Goal: Complete application form

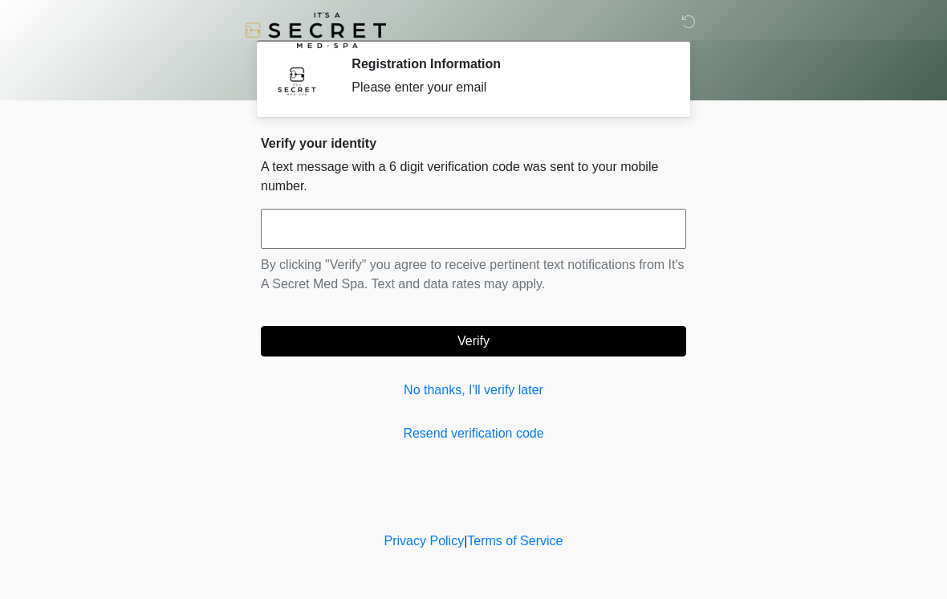
click at [462, 236] on input "text" at bounding box center [474, 229] width 426 height 40
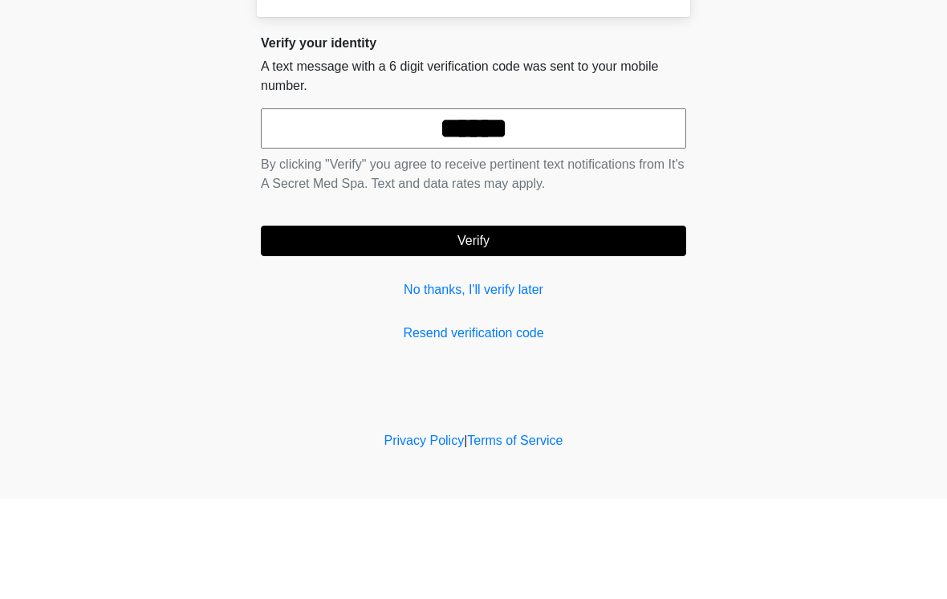
type input "******"
click at [525, 326] on button "Verify" at bounding box center [474, 341] width 426 height 31
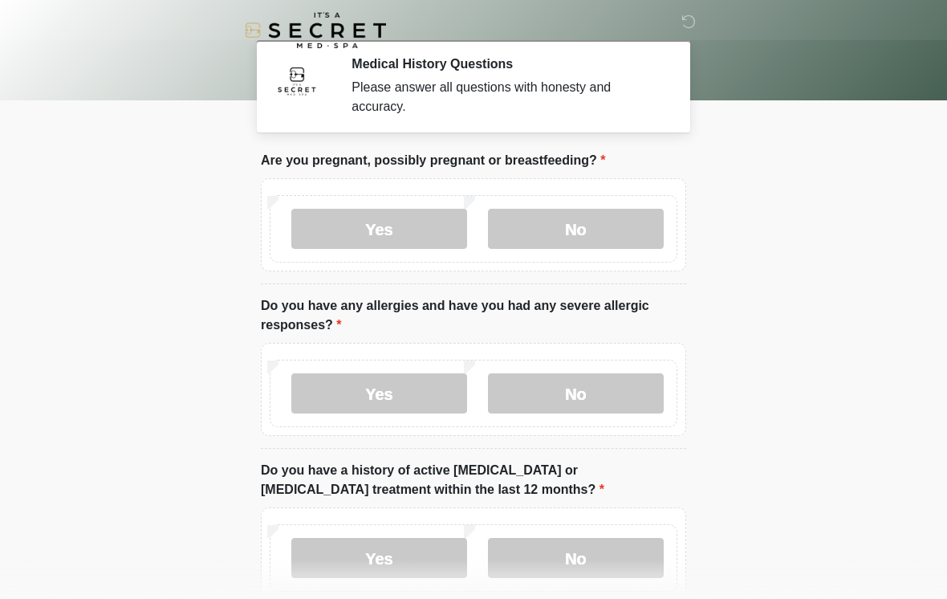
click at [597, 215] on label "No" at bounding box center [576, 229] width 176 height 40
click at [605, 383] on label "No" at bounding box center [576, 393] width 176 height 40
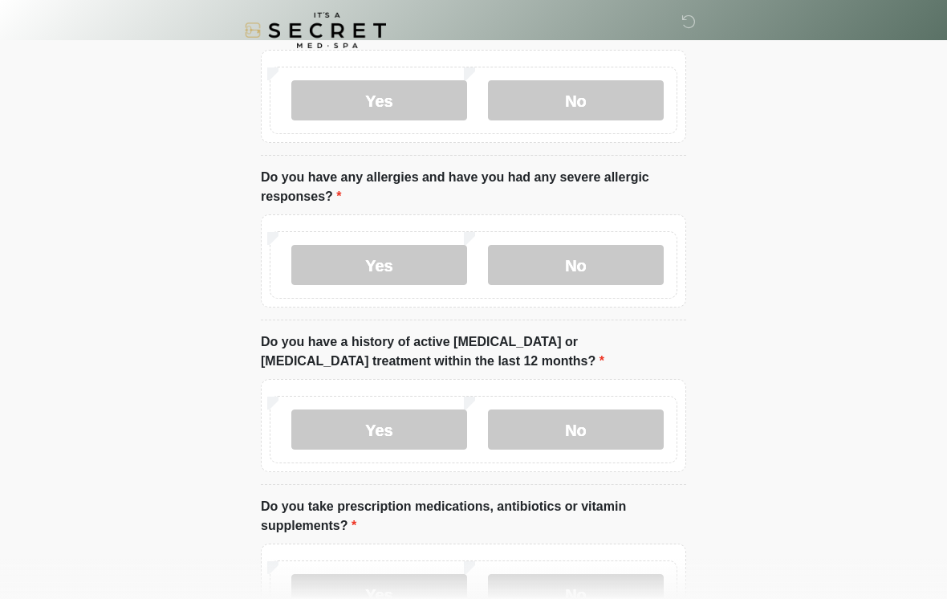
scroll to position [169, 0]
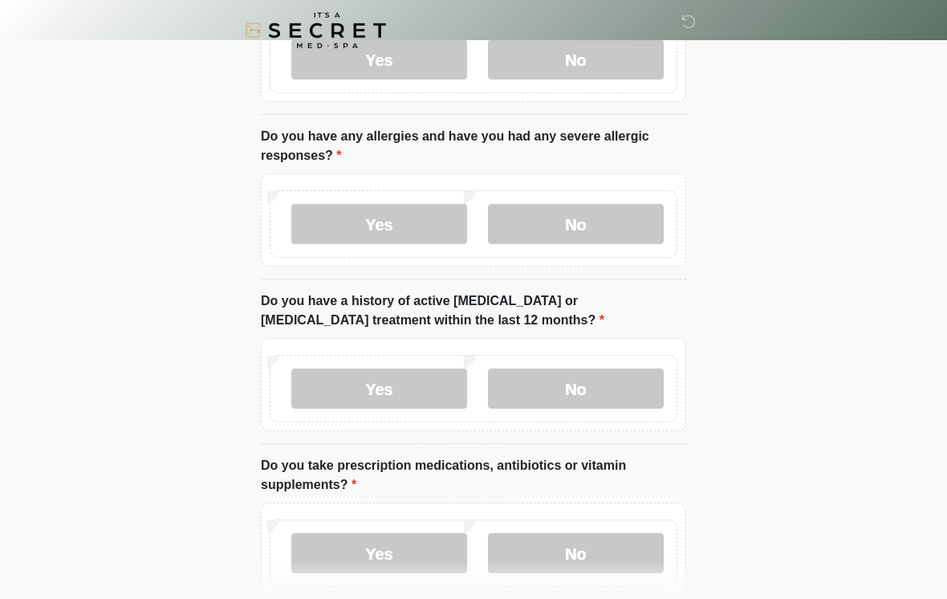
click at [621, 373] on label "No" at bounding box center [576, 389] width 176 height 40
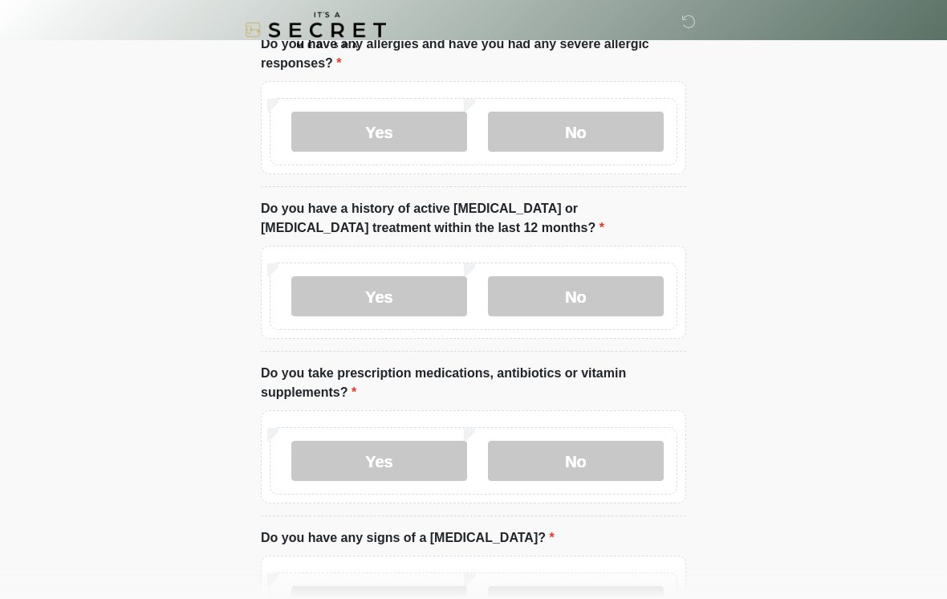
scroll to position [269, 0]
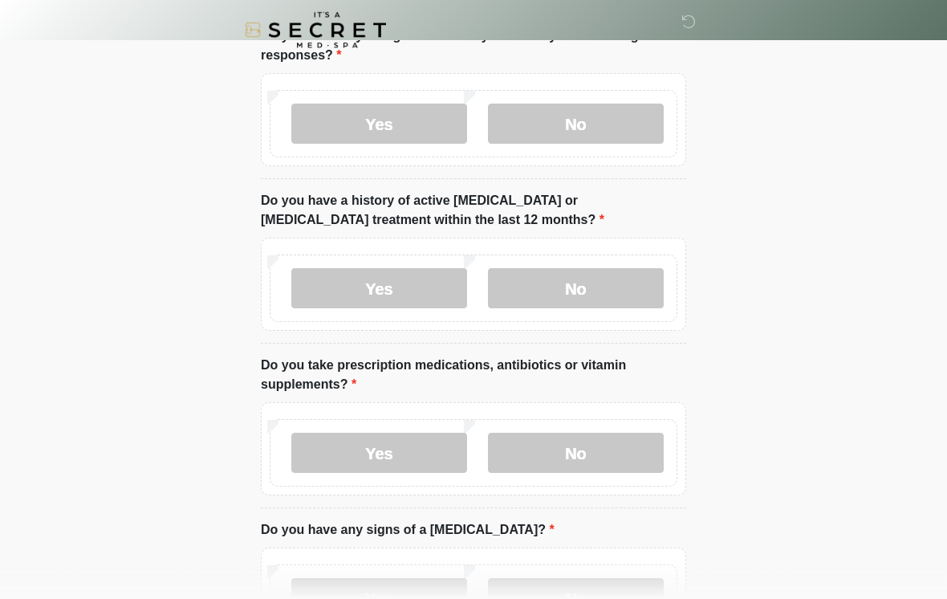
click at [560, 454] on label "No" at bounding box center [576, 454] width 176 height 40
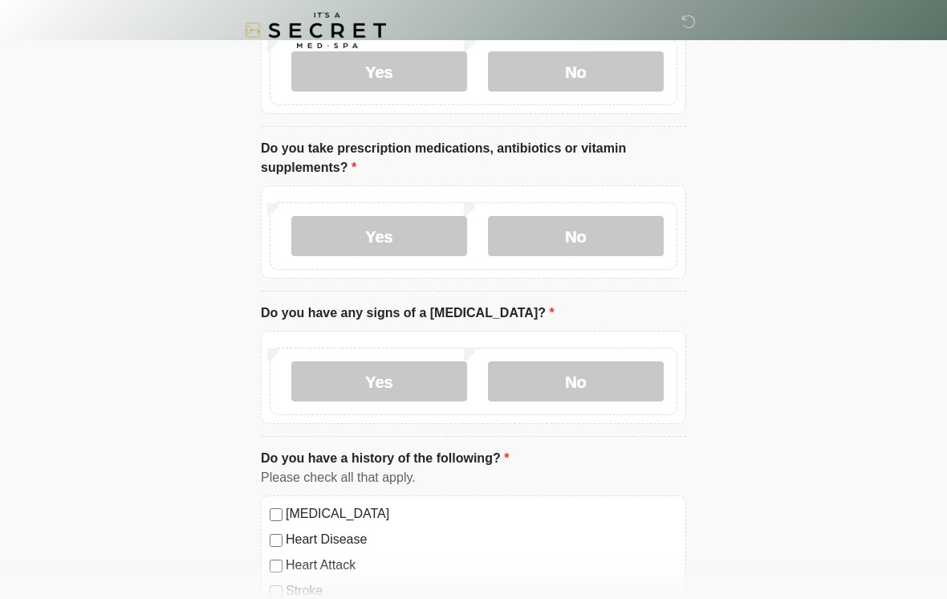
scroll to position [487, 0]
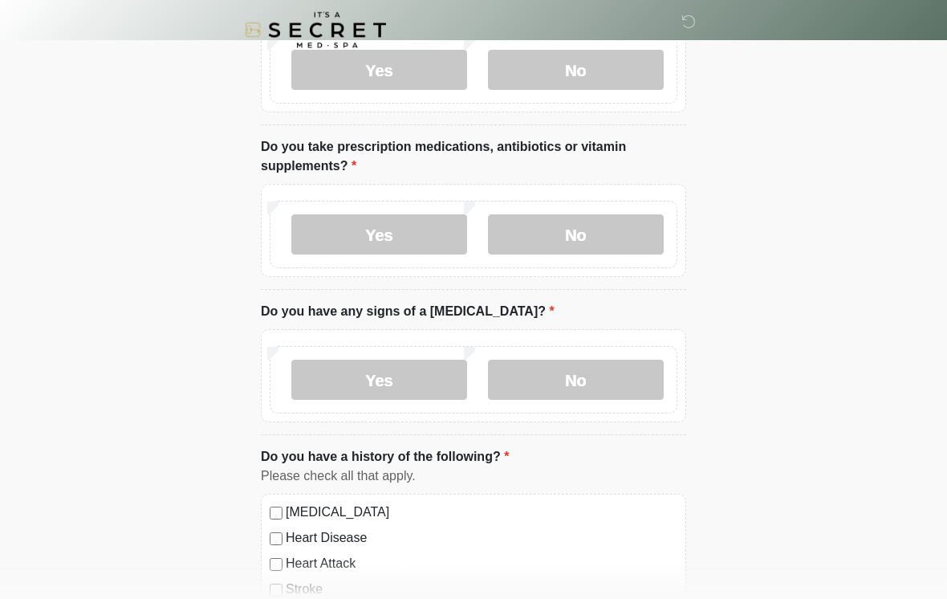
click at [589, 373] on label "No" at bounding box center [576, 380] width 176 height 40
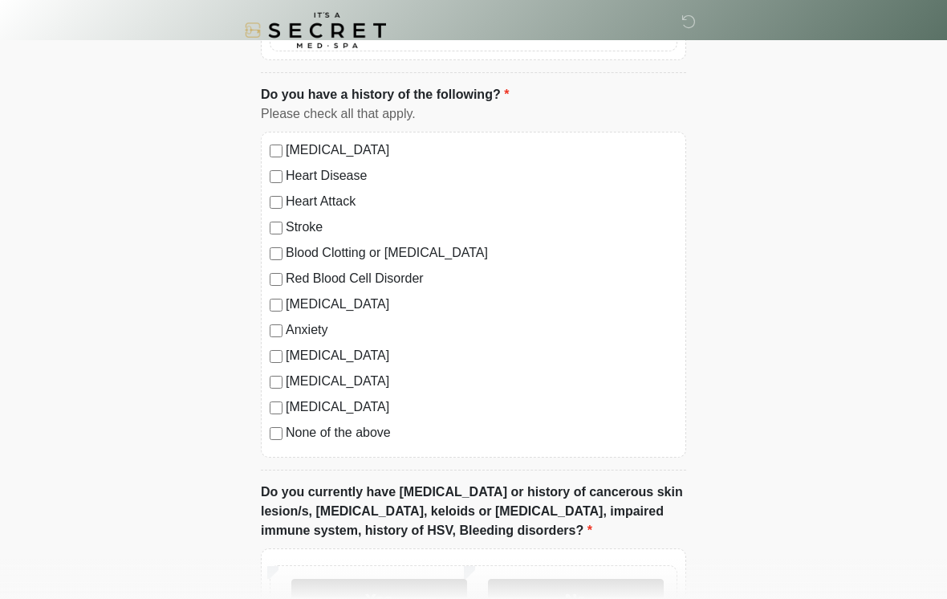
scroll to position [858, 0]
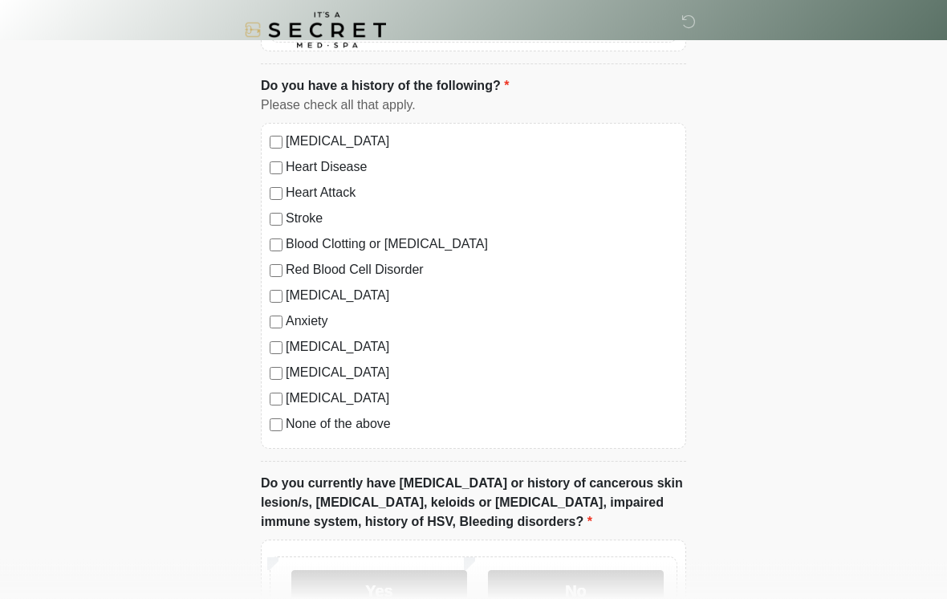
click at [376, 417] on label "None of the above" at bounding box center [482, 424] width 392 height 19
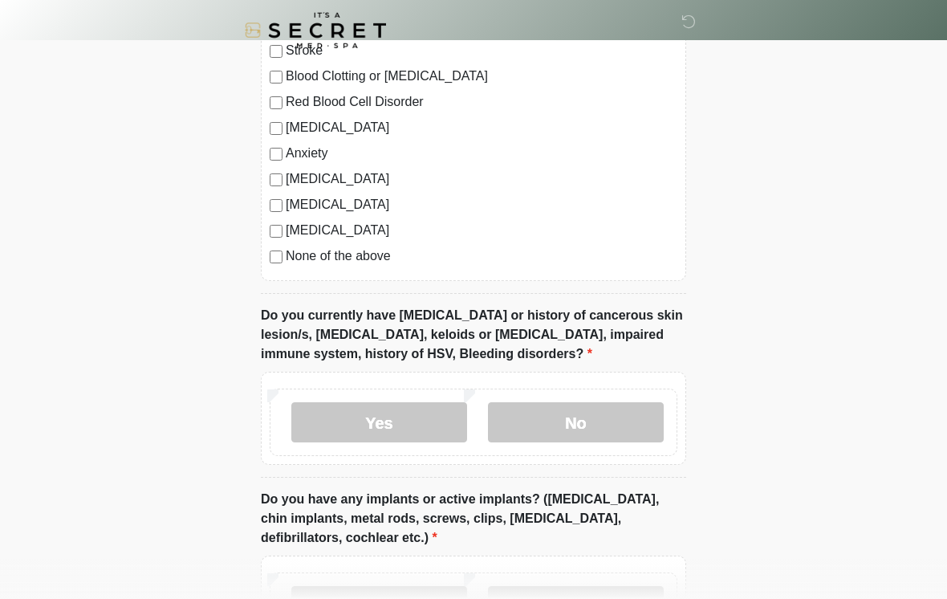
scroll to position [1039, 0]
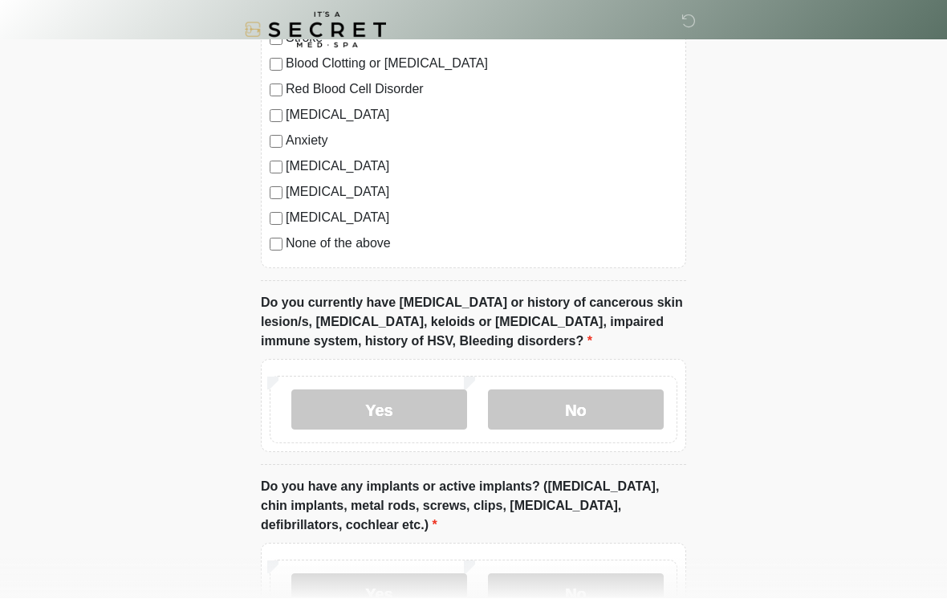
click at [590, 405] on label "No" at bounding box center [576, 410] width 176 height 40
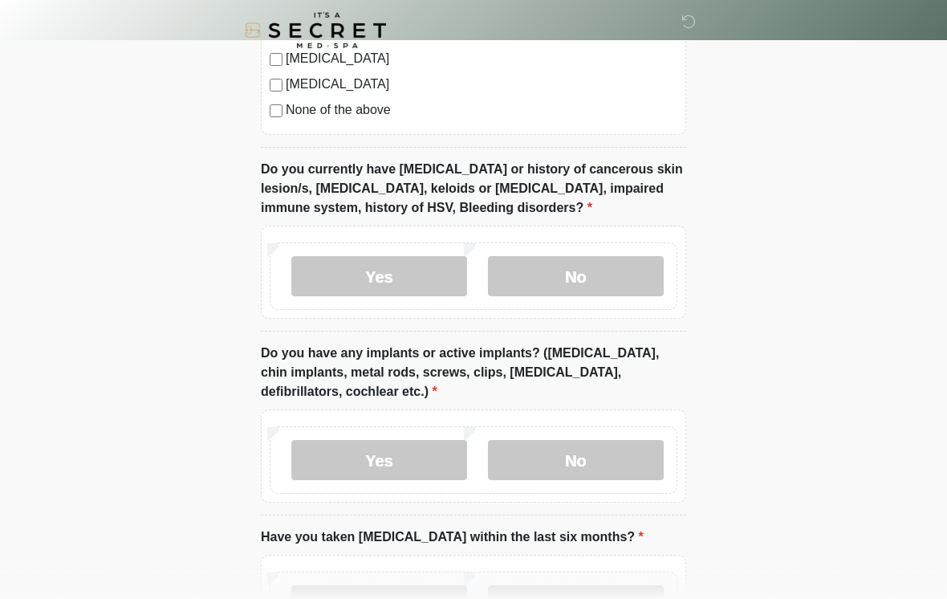
scroll to position [1337, 0]
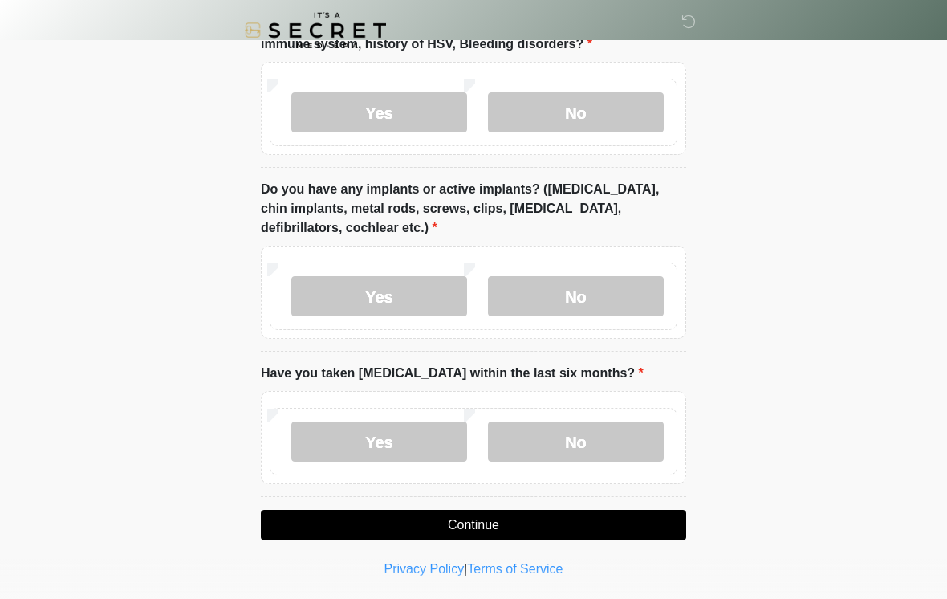
click at [585, 276] on label "No" at bounding box center [576, 296] width 176 height 40
click at [558, 438] on label "No" at bounding box center [576, 442] width 176 height 40
click at [544, 527] on button "Continue" at bounding box center [474, 525] width 426 height 31
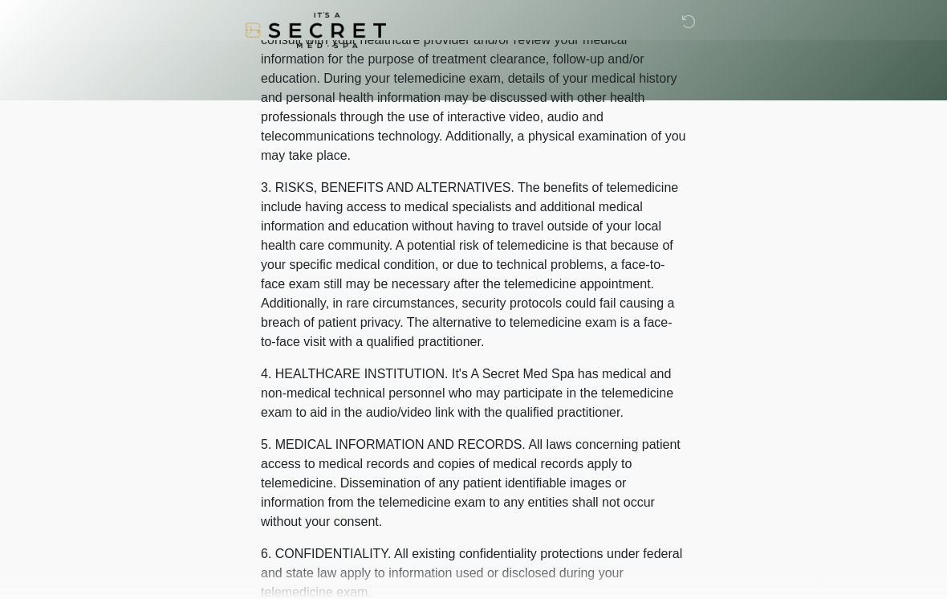
scroll to position [0, 0]
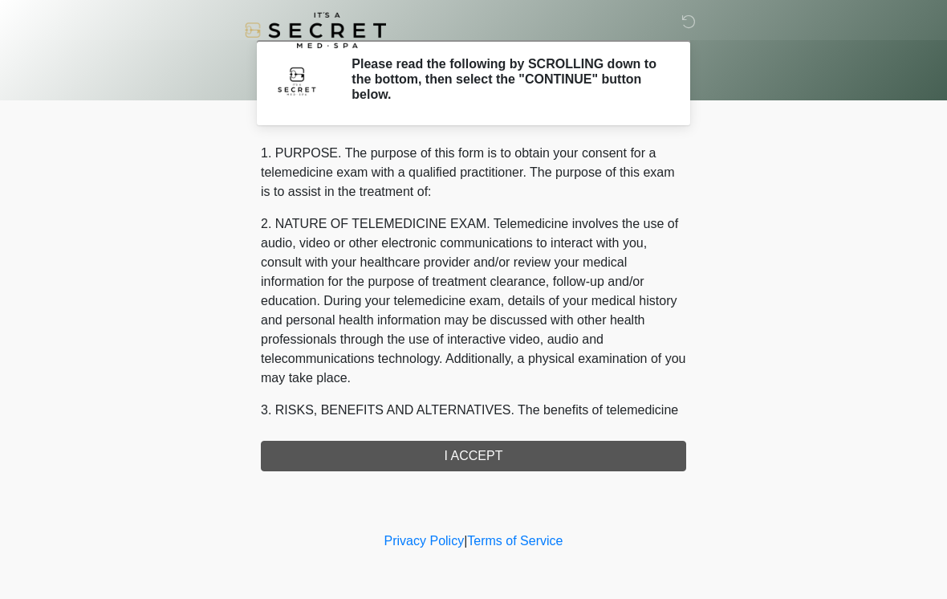
click at [474, 446] on div "1. PURPOSE. The purpose of this form is to obtain your consent for a telemedici…" at bounding box center [474, 308] width 426 height 328
click at [456, 452] on div "1. PURPOSE. The purpose of this form is to obtain your consent for a telemedici…" at bounding box center [474, 308] width 426 height 328
click at [487, 461] on div "1. PURPOSE. The purpose of this form is to obtain your consent for a telemedici…" at bounding box center [474, 308] width 426 height 328
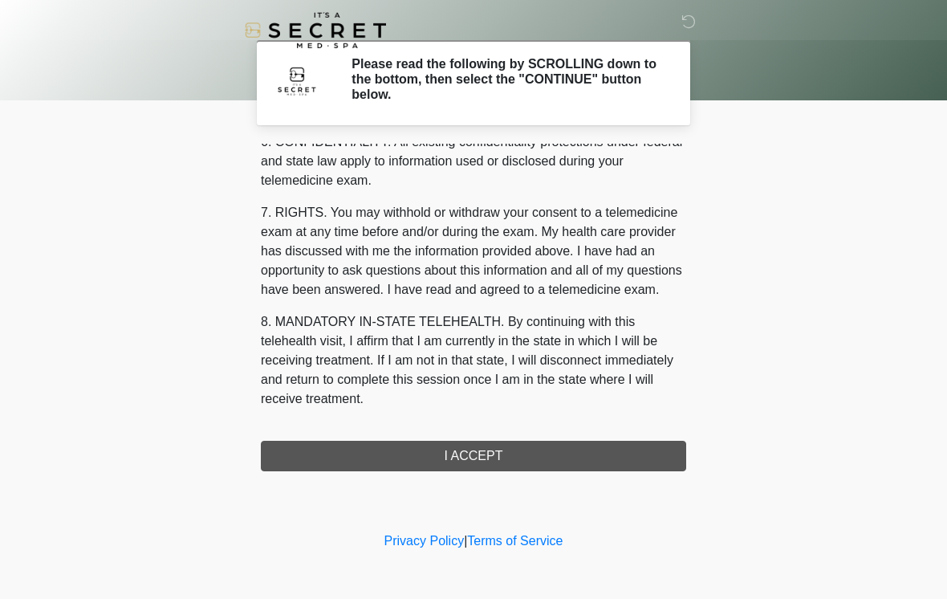
click at [507, 454] on button "I ACCEPT" at bounding box center [474, 456] width 426 height 31
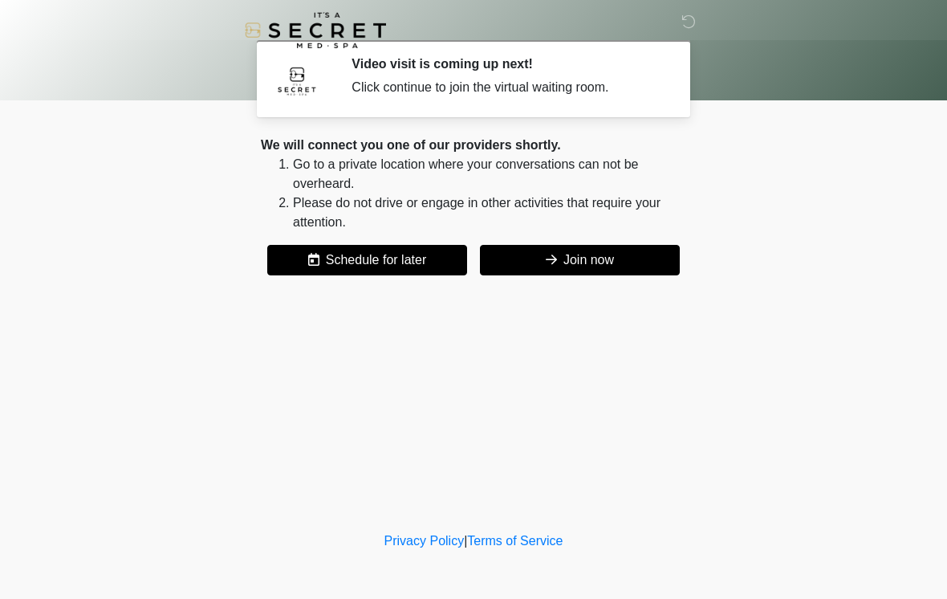
click at [617, 247] on button "Join now" at bounding box center [580, 260] width 200 height 31
